Goal: Task Accomplishment & Management: Use online tool/utility

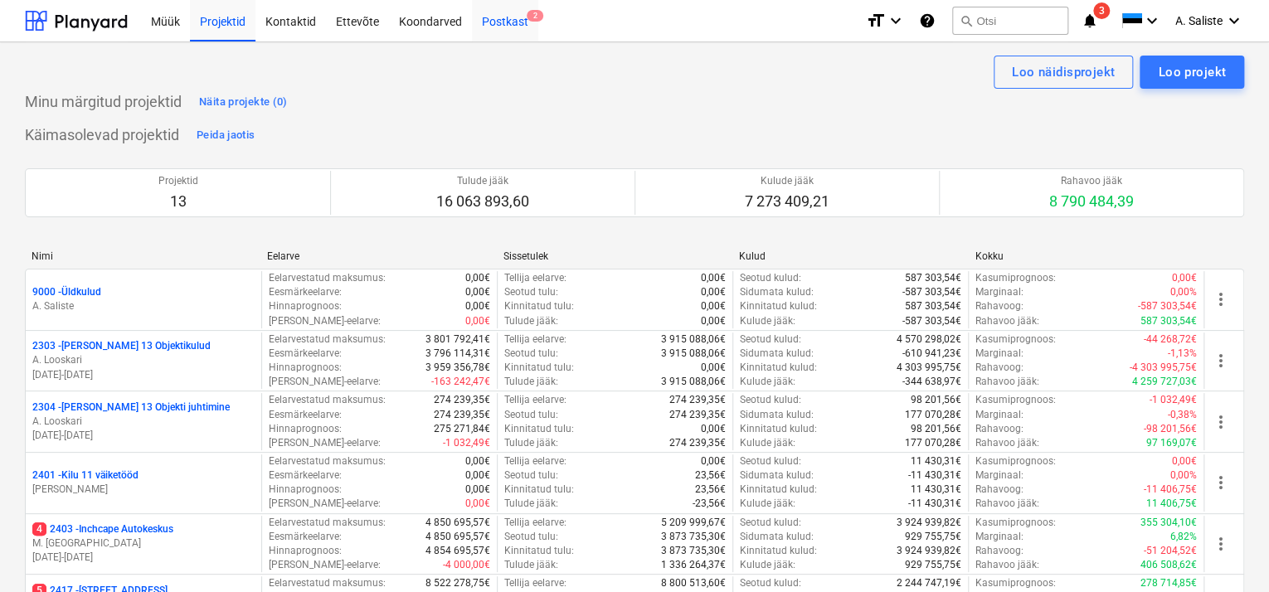
drag, startPoint x: 496, startPoint y: 20, endPoint x: 509, endPoint y: 28, distance: 15.6
click at [496, 20] on div "Postkast 2" at bounding box center [505, 20] width 66 height 42
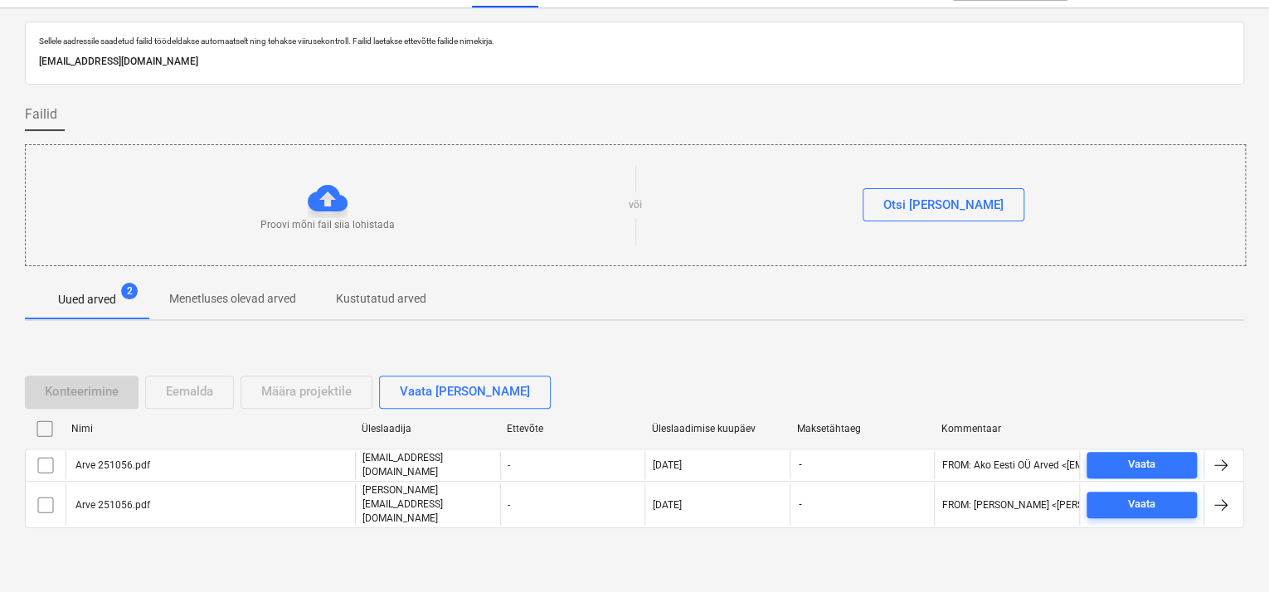
scroll to position [50, 0]
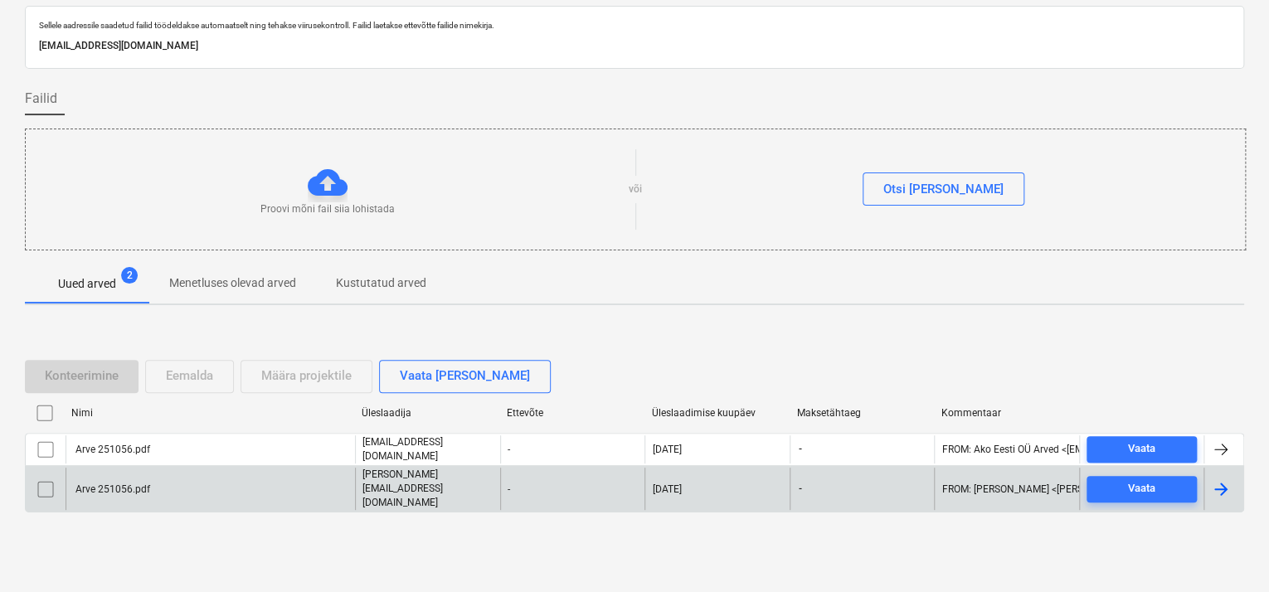
click at [50, 492] on input "checkbox" at bounding box center [45, 489] width 27 height 27
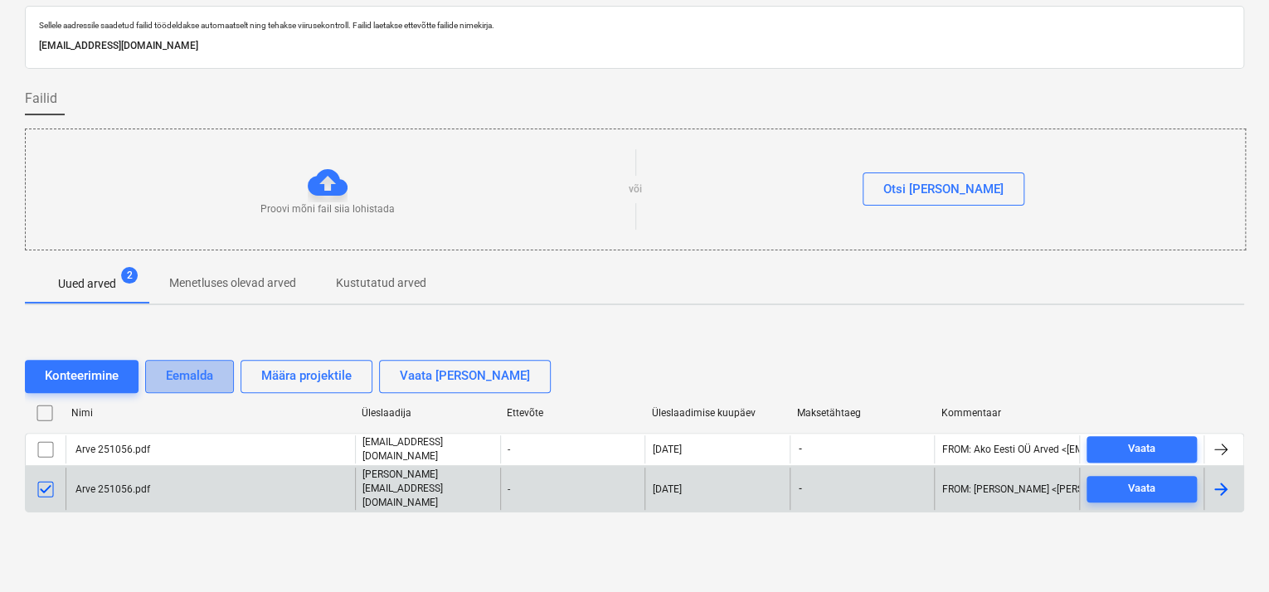
click at [216, 381] on button "Eemalda" at bounding box center [189, 376] width 89 height 33
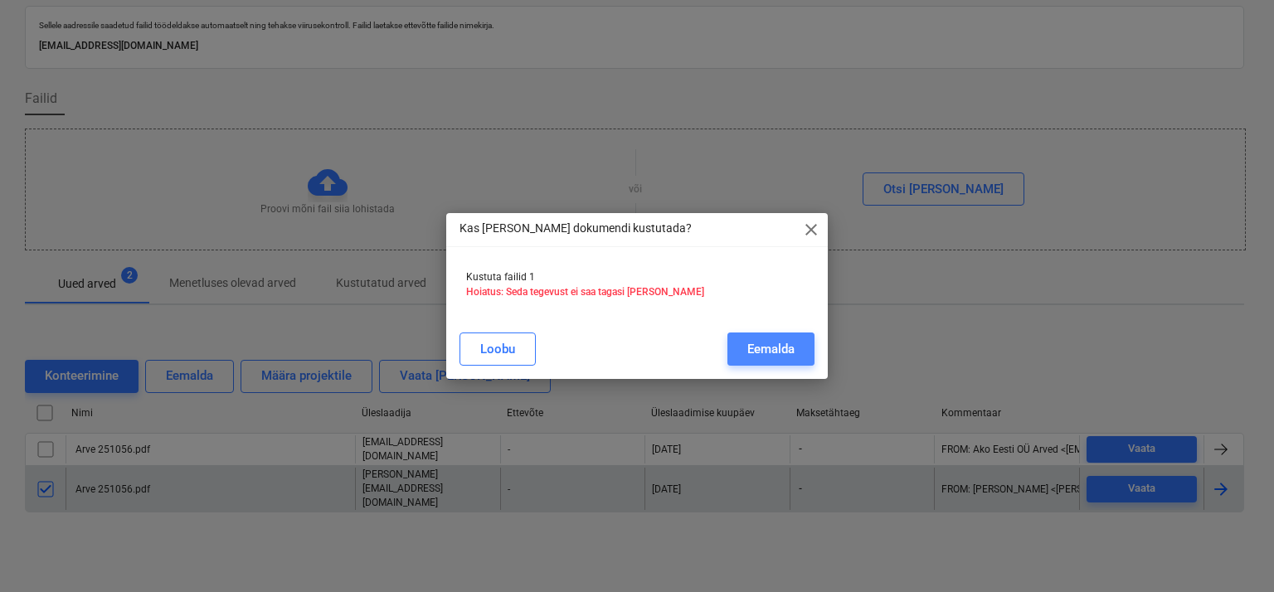
drag, startPoint x: 775, startPoint y: 347, endPoint x: 765, endPoint y: 348, distance: 10.8
click at [773, 347] on div "Eemalda" at bounding box center [770, 349] width 47 height 22
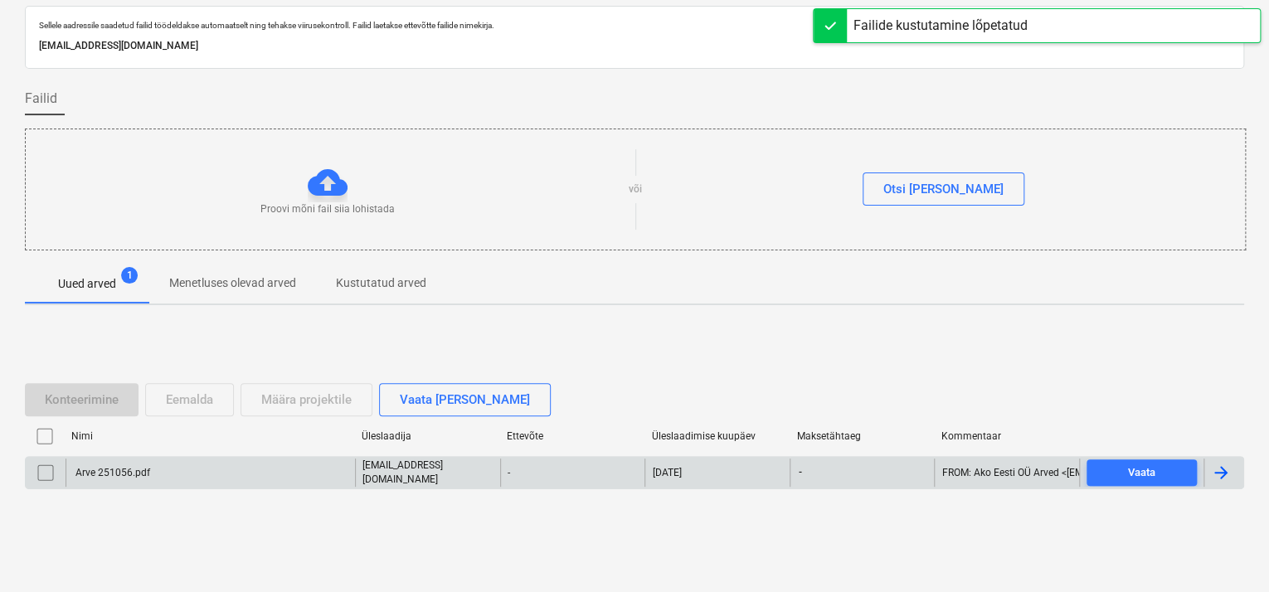
click at [125, 475] on div "Arve 251056.pdf" at bounding box center [111, 473] width 77 height 12
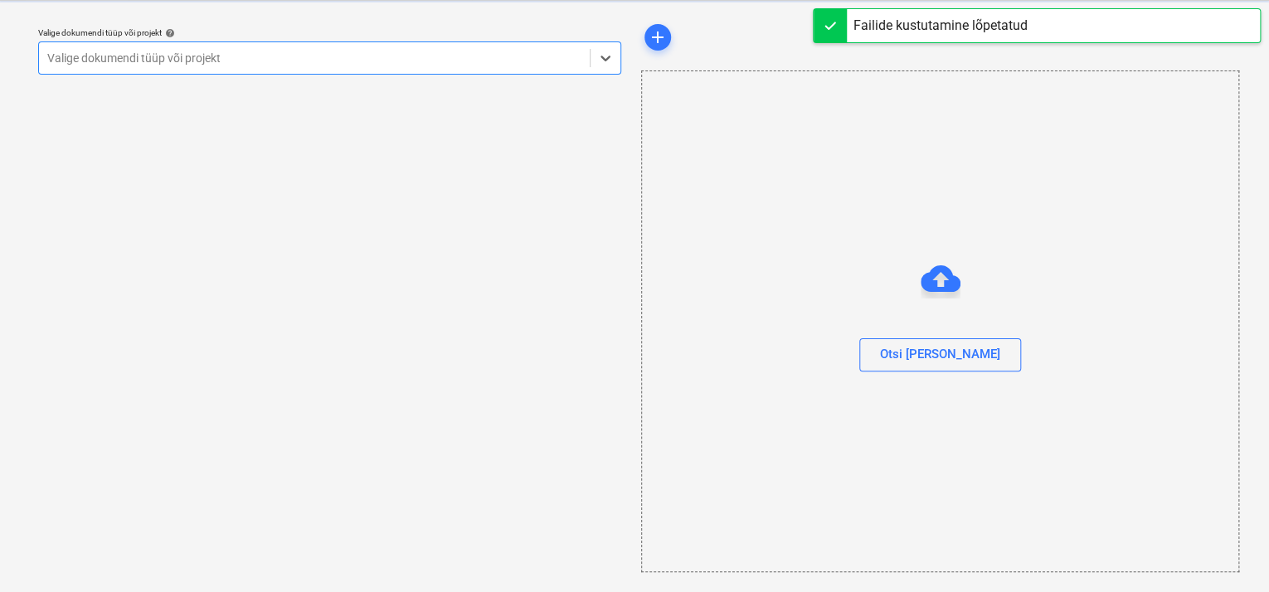
scroll to position [41, 0]
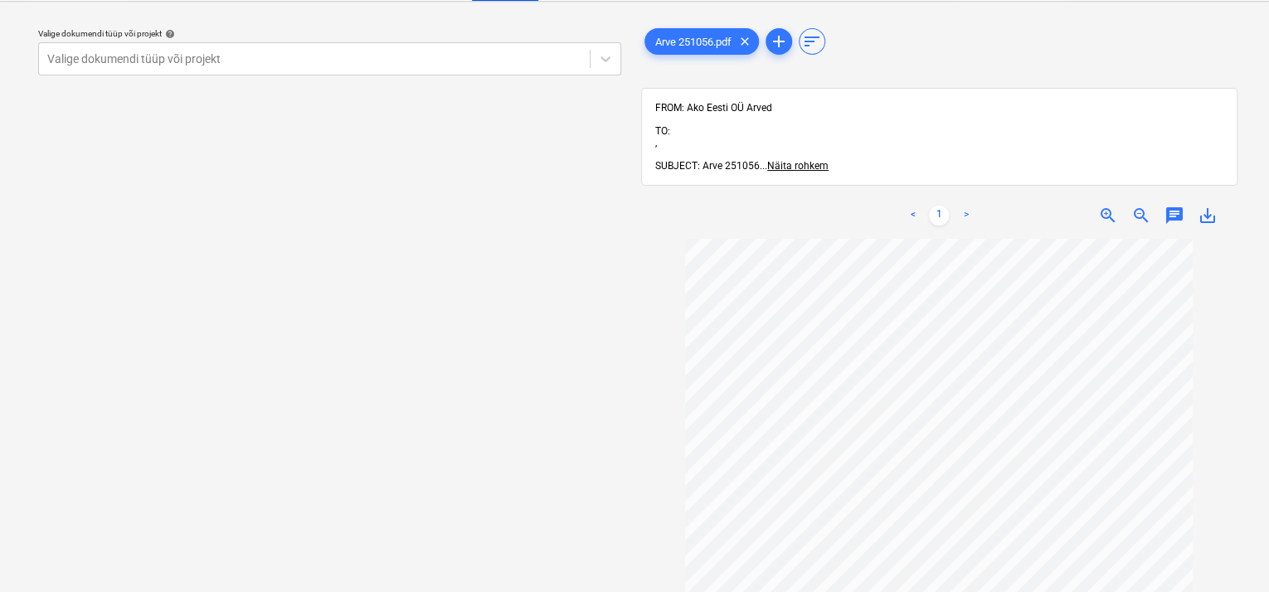
drag, startPoint x: 705, startPoint y: 170, endPoint x: 517, endPoint y: 190, distance: 188.5
click at [517, 190] on div "Valige dokumendi tüüp või projekt help Valige dokumendi tüüp või projekt" at bounding box center [330, 297] width 610 height 564
click at [513, 39] on p "Valige dokumendi tüüp või projekt help" at bounding box center [329, 35] width 583 height 14
click at [511, 50] on div "Valige dokumendi tüüp või projekt" at bounding box center [314, 58] width 551 height 23
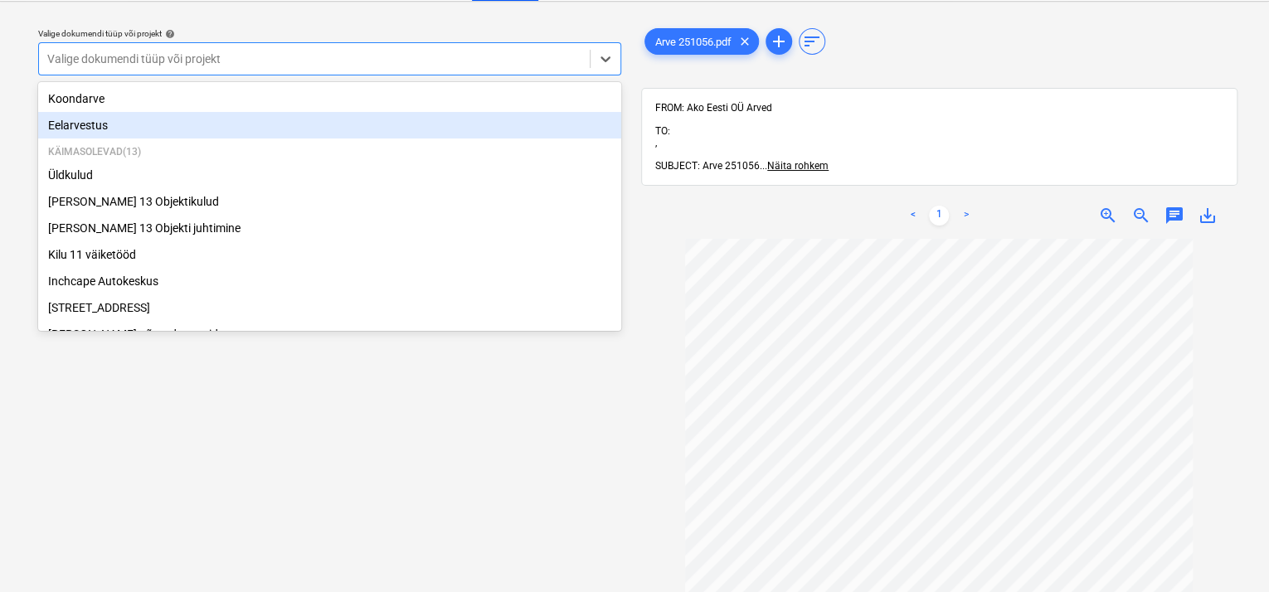
scroll to position [279, 0]
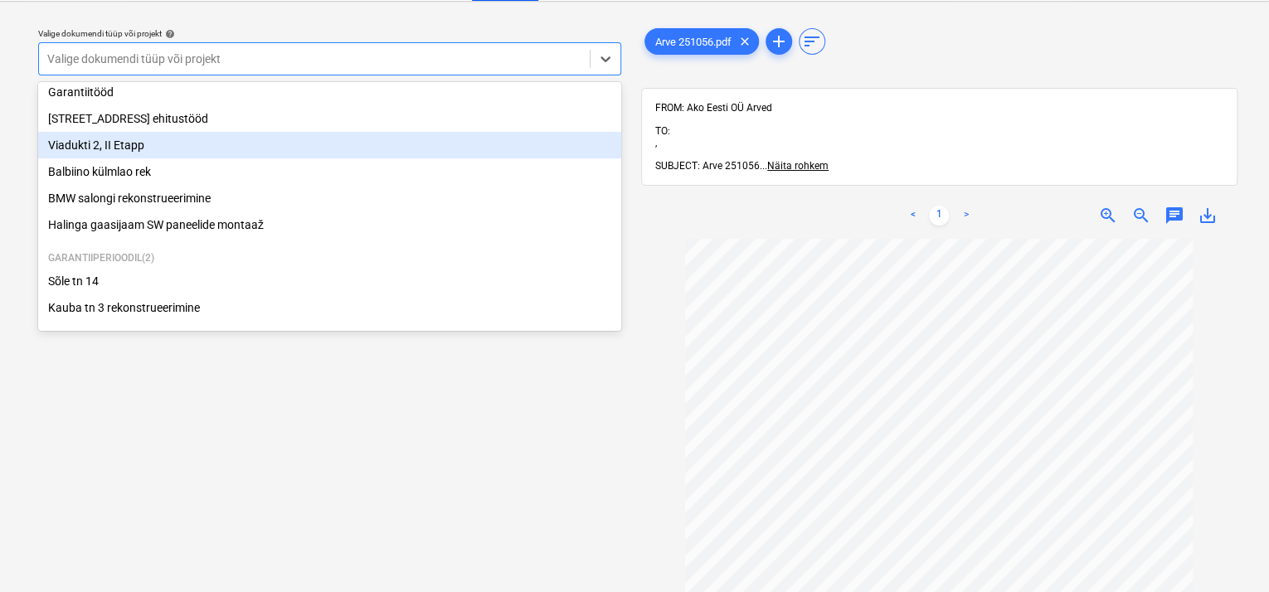
click at [167, 151] on div "Viadukti 2, II Etapp" at bounding box center [329, 145] width 583 height 27
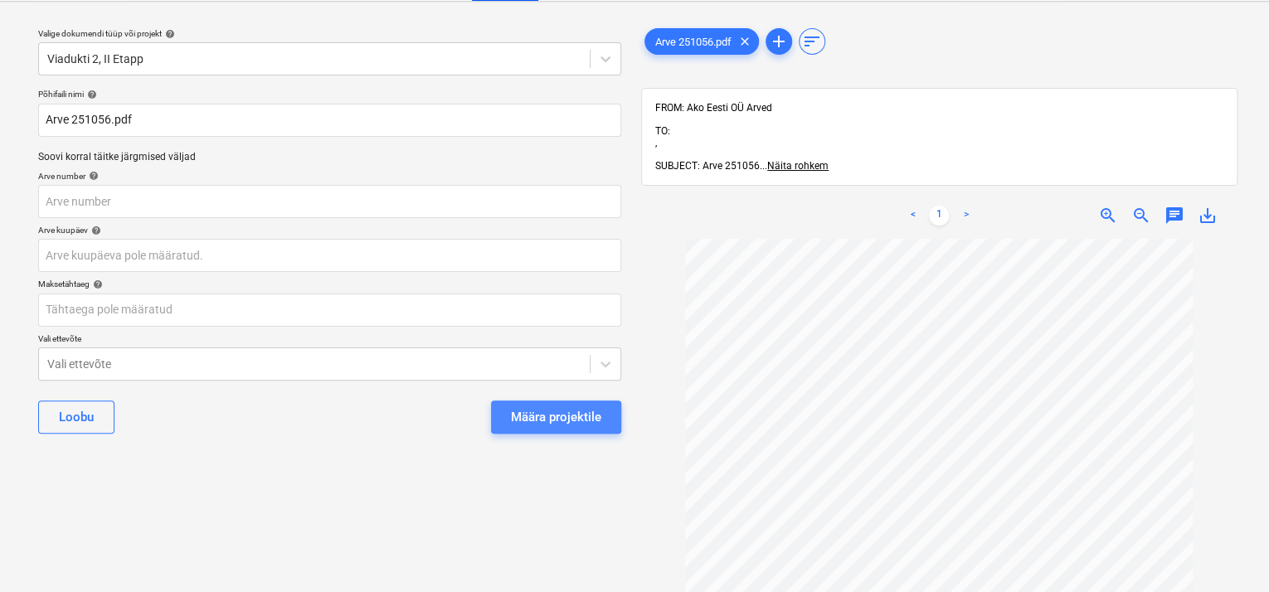
click at [559, 408] on div "Määra projektile" at bounding box center [556, 417] width 90 height 22
